Goal: Information Seeking & Learning: Learn about a topic

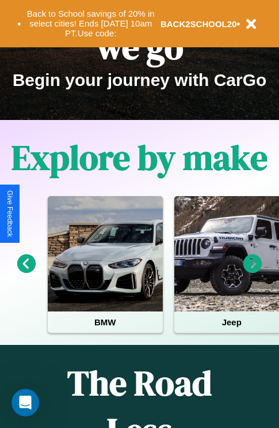
scroll to position [177, 0]
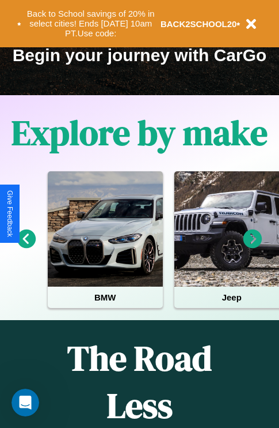
click at [253, 247] on icon at bounding box center [253, 238] width 19 height 19
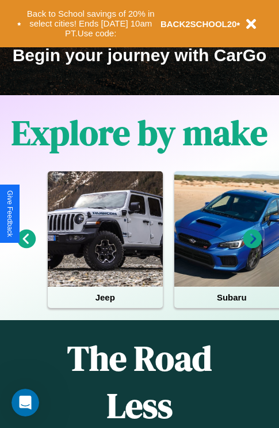
click at [253, 247] on icon at bounding box center [253, 238] width 19 height 19
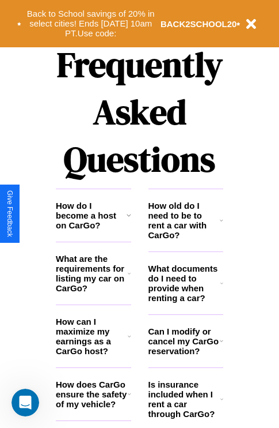
scroll to position [1396, 0]
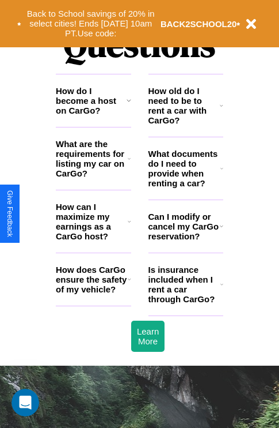
click at [221, 230] on icon at bounding box center [221, 225] width 3 height 9
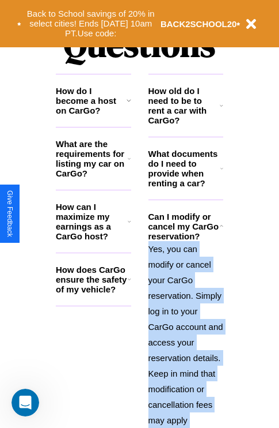
click at [221, 227] on polyline at bounding box center [221, 226] width 3 height 2
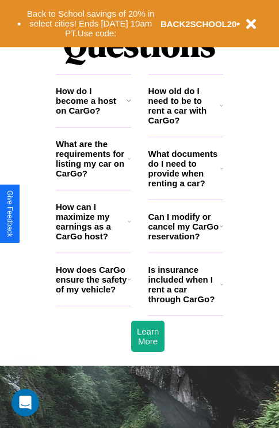
click at [129, 284] on icon at bounding box center [129, 278] width 3 height 9
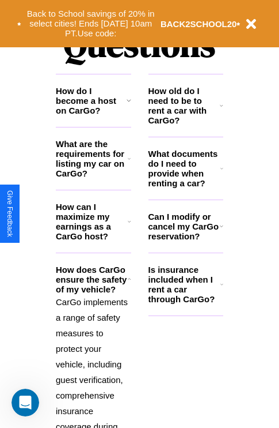
click at [128, 105] on icon at bounding box center [129, 100] width 5 height 9
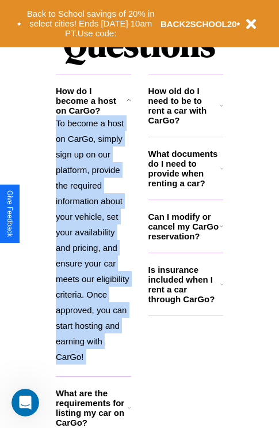
scroll to position [1520, 0]
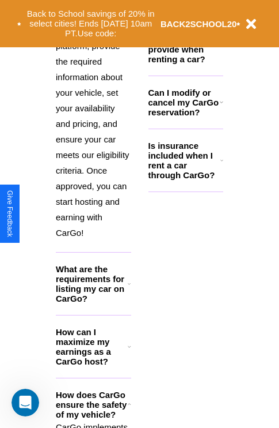
click at [129, 409] on icon at bounding box center [129, 403] width 3 height 9
click at [93, 135] on p "To become a host on CarGo, simply sign up on our platform, provide the required…" at bounding box center [93, 115] width 75 height 249
